Goal: Task Accomplishment & Management: Use online tool/utility

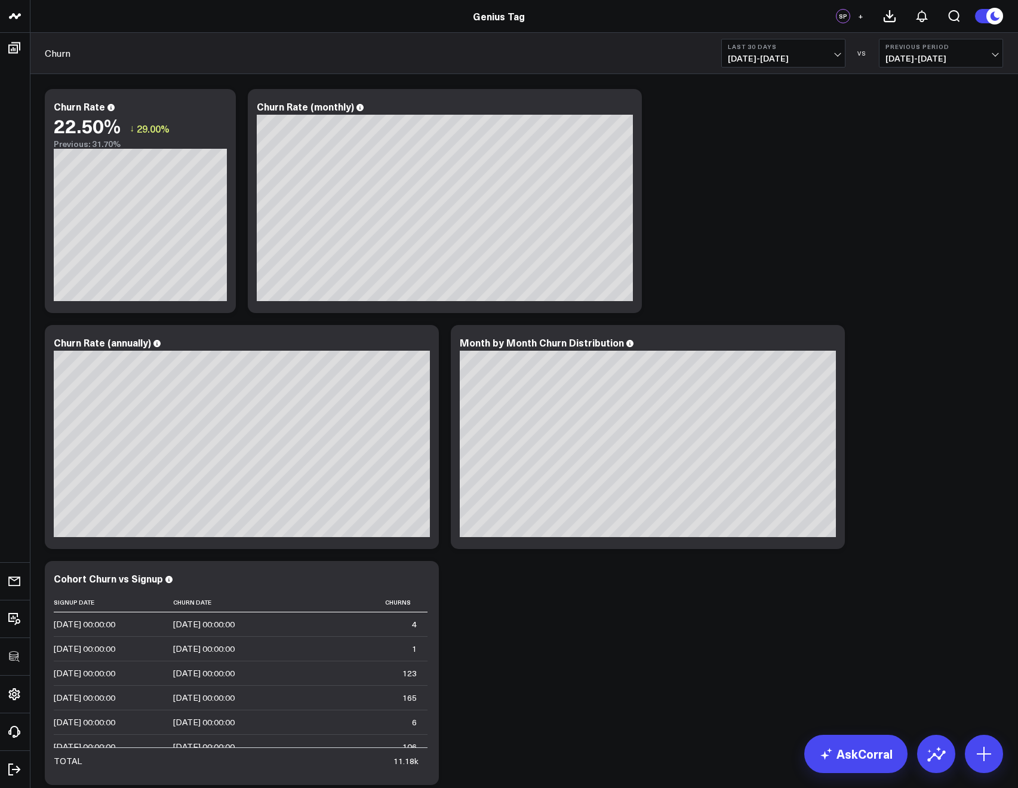
drag, startPoint x: 721, startPoint y: 62, endPoint x: 737, endPoint y: 60, distance: 16.2
click at [737, 60] on div "Churn Last 30 Days [DATE] - [DATE] VS Previous Period [DATE] - [DATE]" at bounding box center [524, 53] width 988 height 41
click at [737, 60] on span "[DATE] - [DATE]" at bounding box center [783, 59] width 111 height 10
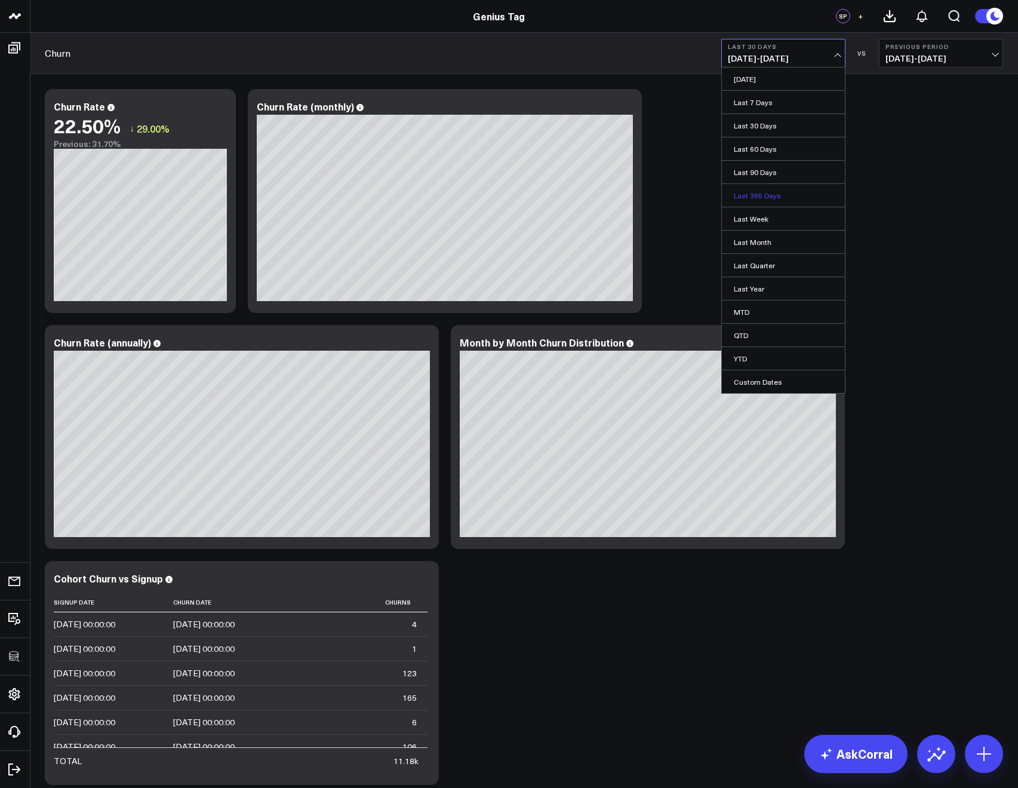
click at [762, 204] on link "Last 365 Days" at bounding box center [783, 195] width 123 height 23
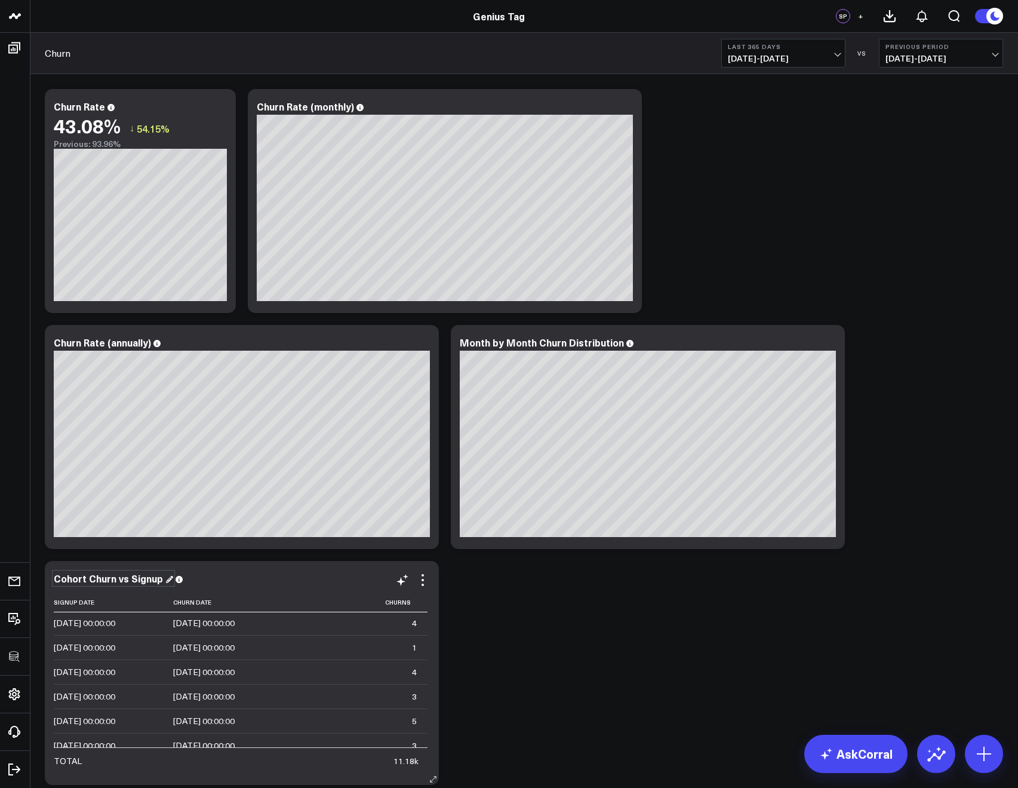
scroll to position [2405, 0]
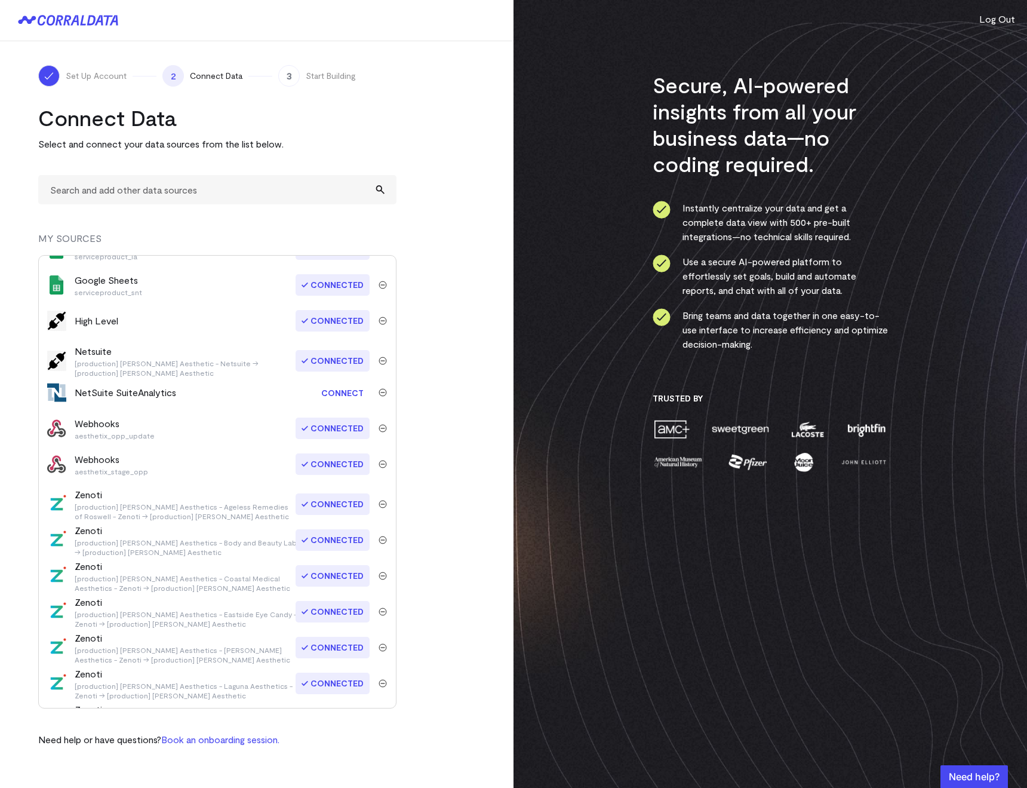
scroll to position [518, 0]
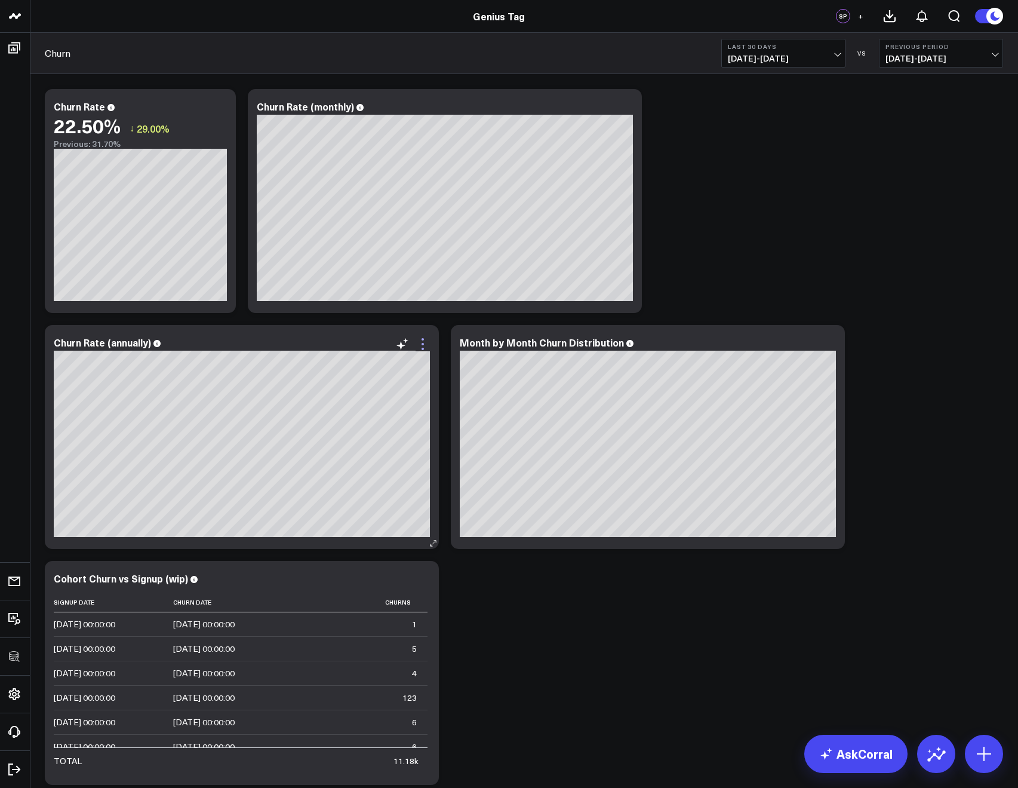
click at [419, 343] on icon at bounding box center [423, 344] width 14 height 14
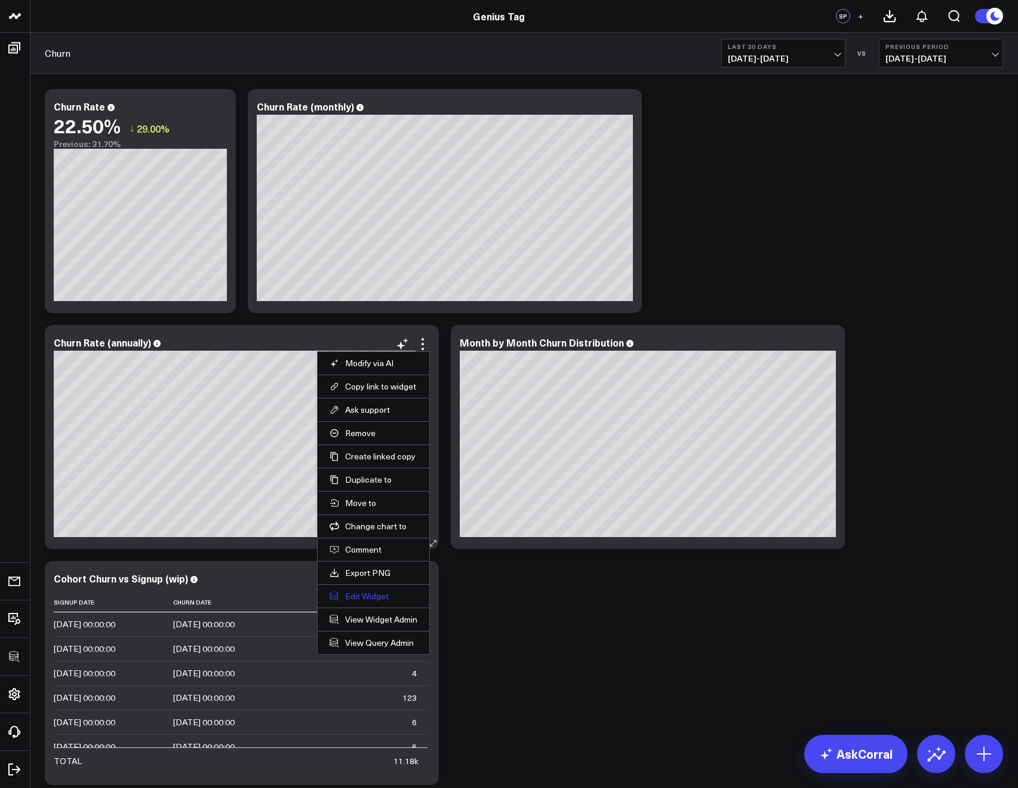
click at [348, 596] on button "Edit Widget" at bounding box center [374, 596] width 88 height 11
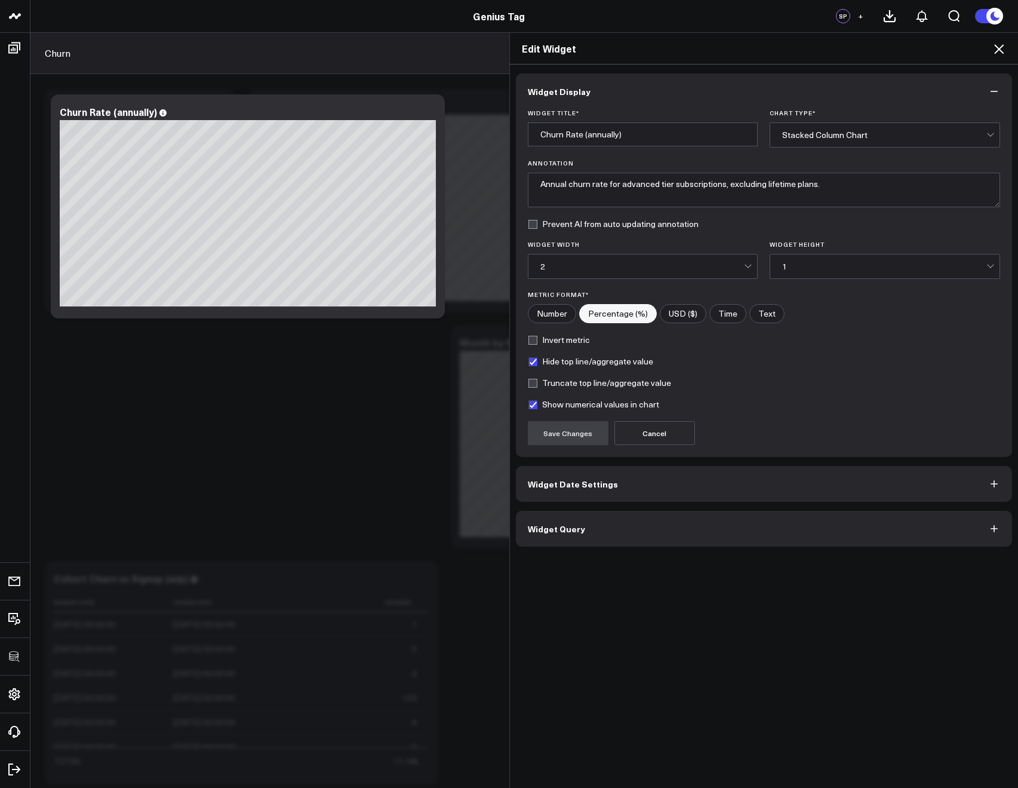
click at [562, 541] on button "Widget Query" at bounding box center [764, 529] width 497 height 36
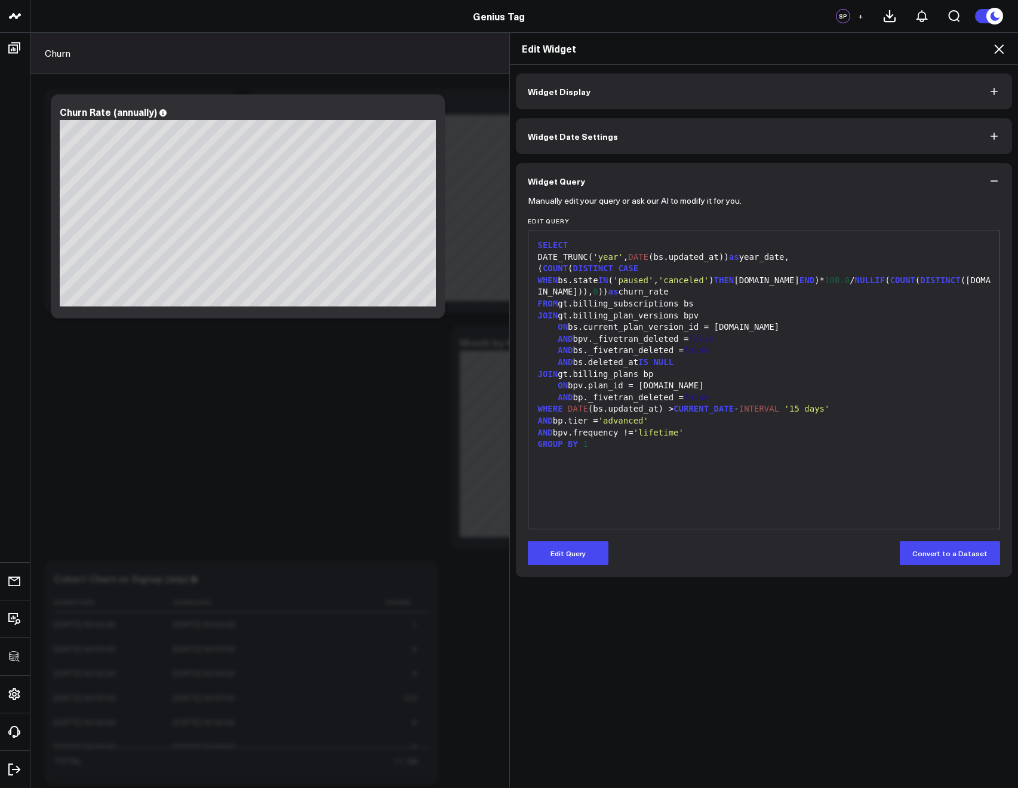
click at [994, 50] on icon at bounding box center [999, 49] width 14 height 14
